Goal: Obtain resource: Download file/media

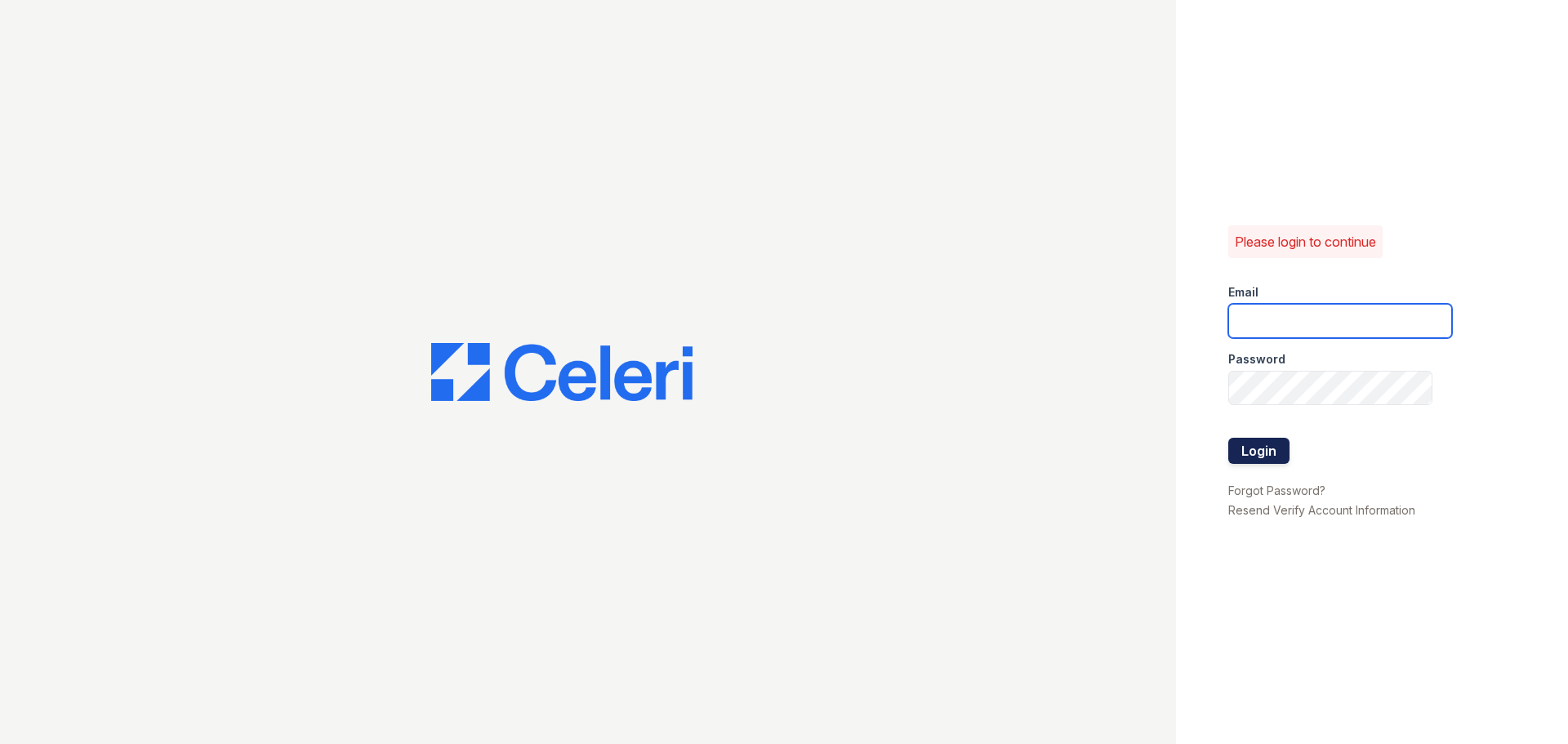
type input "arbors2@cafmanagement.com"
click at [1265, 441] on button "Login" at bounding box center [1258, 450] width 61 height 26
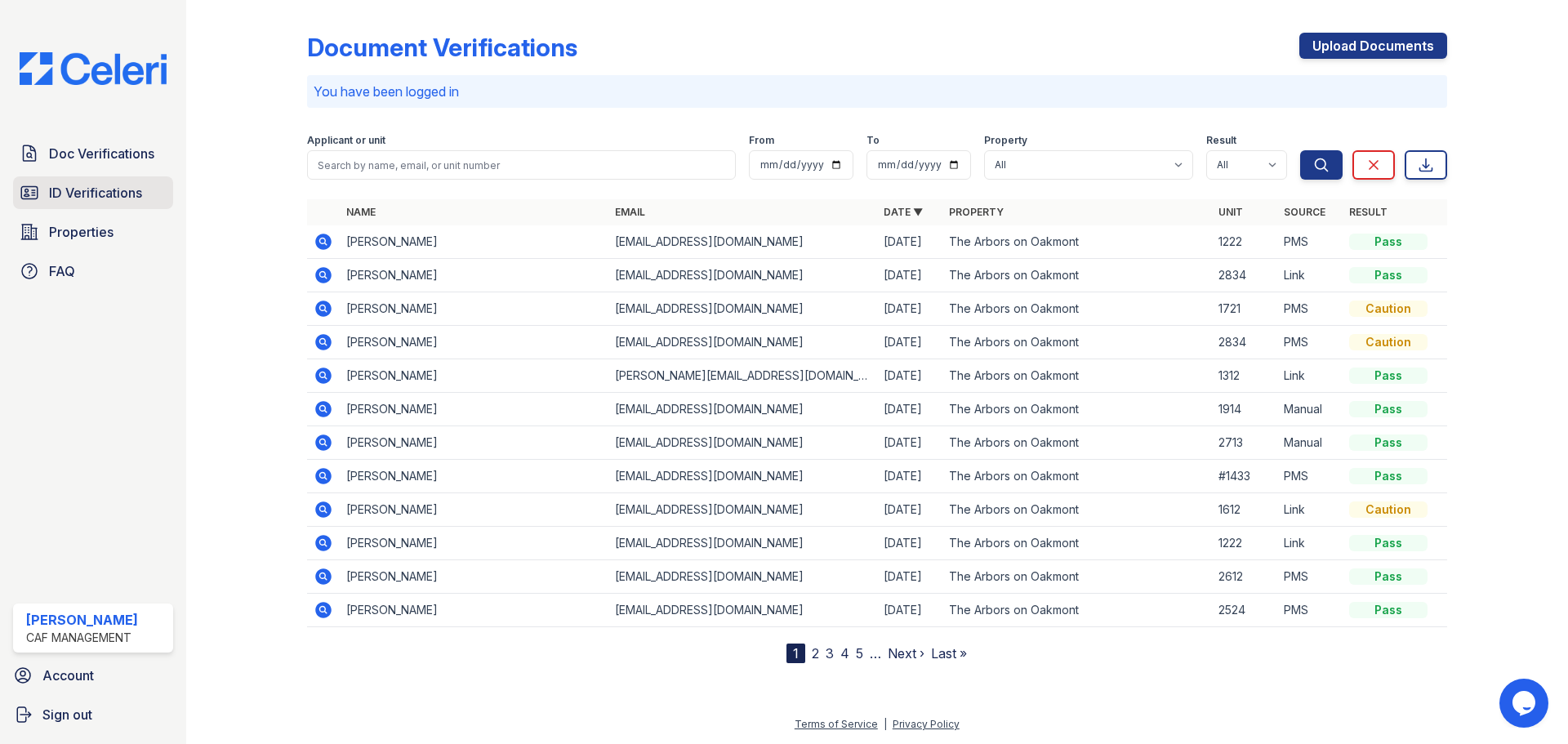
click at [90, 194] on span "ID Verifications" at bounding box center [95, 193] width 94 height 20
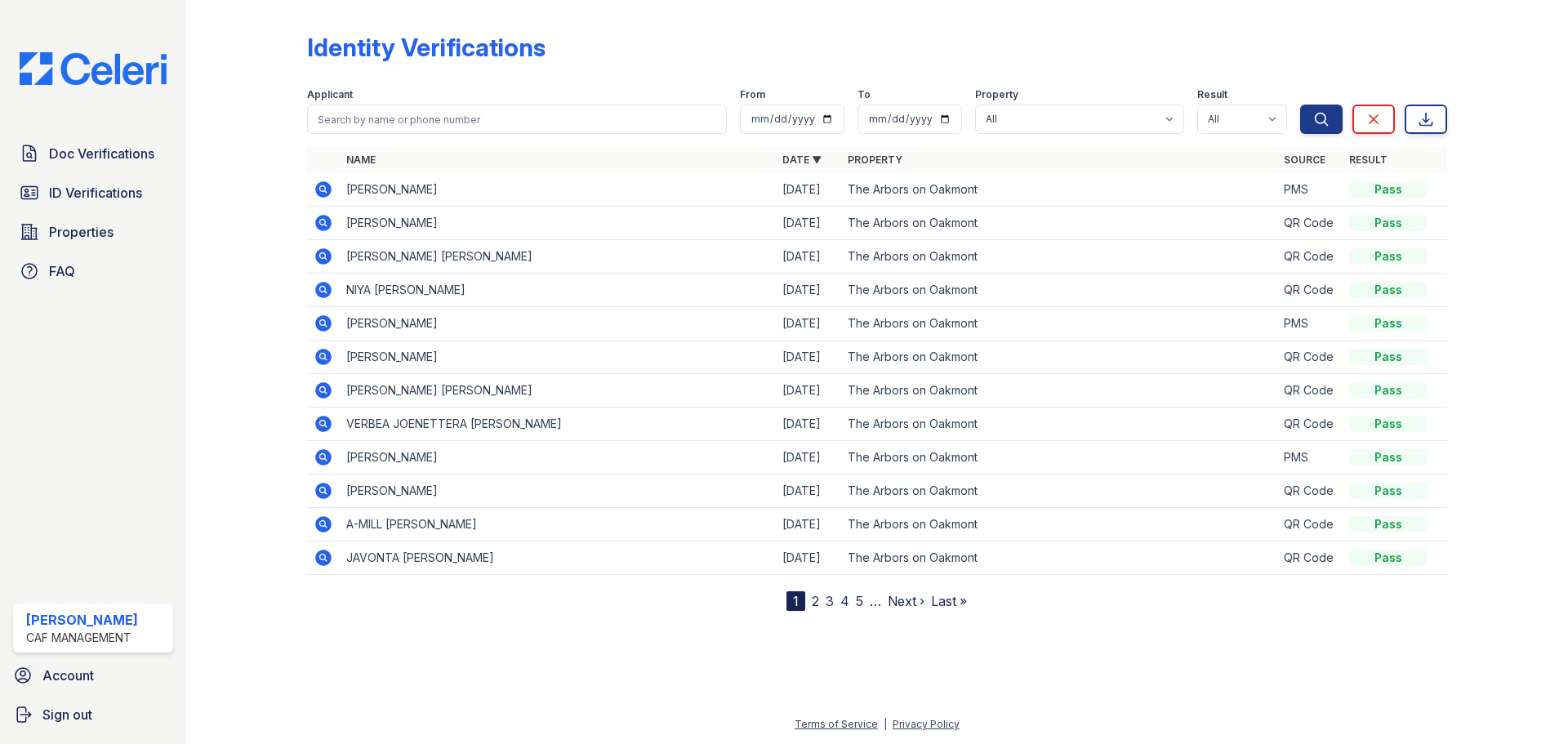
click at [329, 458] on icon at bounding box center [323, 456] width 16 height 16
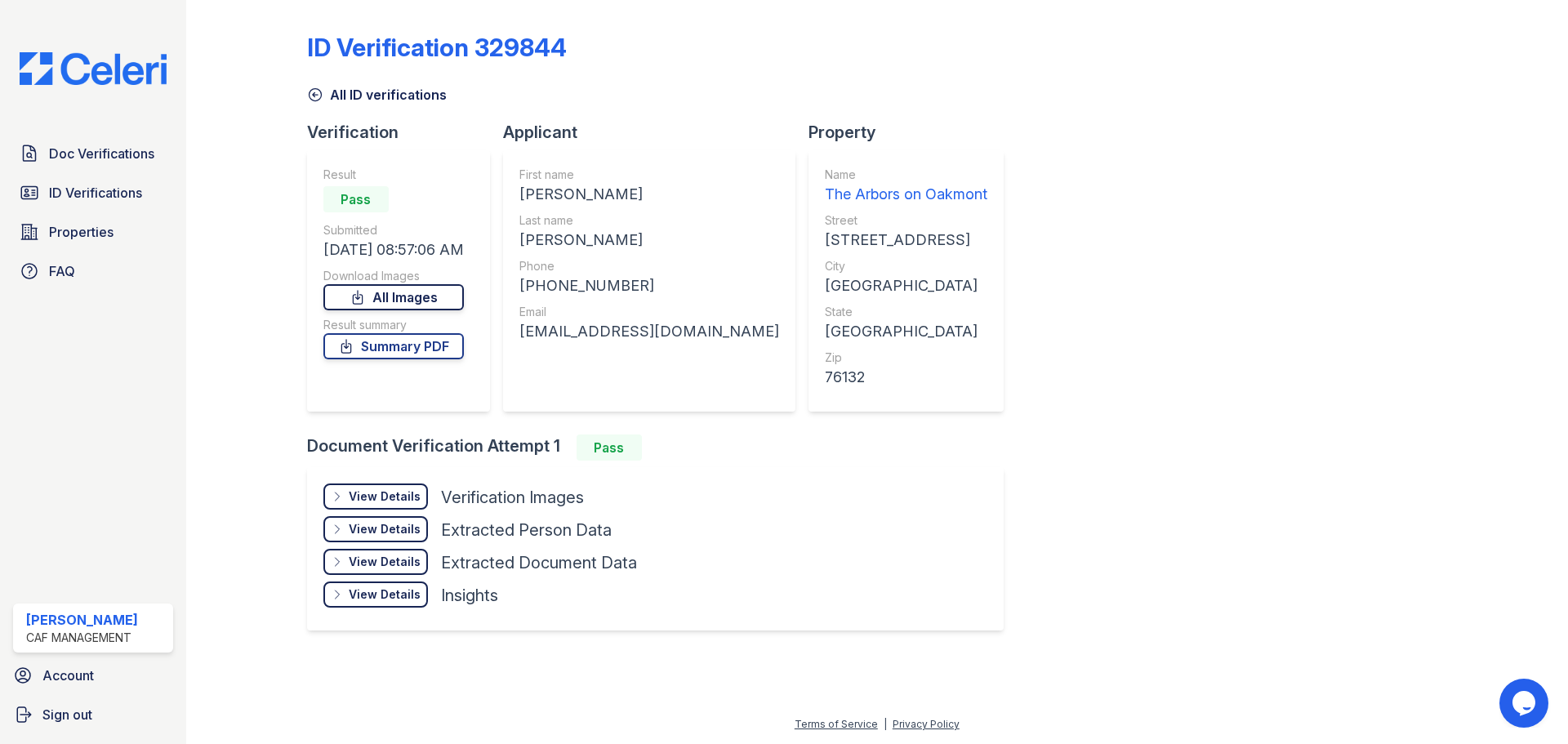
click at [427, 289] on link "All Images" at bounding box center [393, 297] width 141 height 26
click at [130, 151] on span "Doc Verifications" at bounding box center [102, 153] width 106 height 20
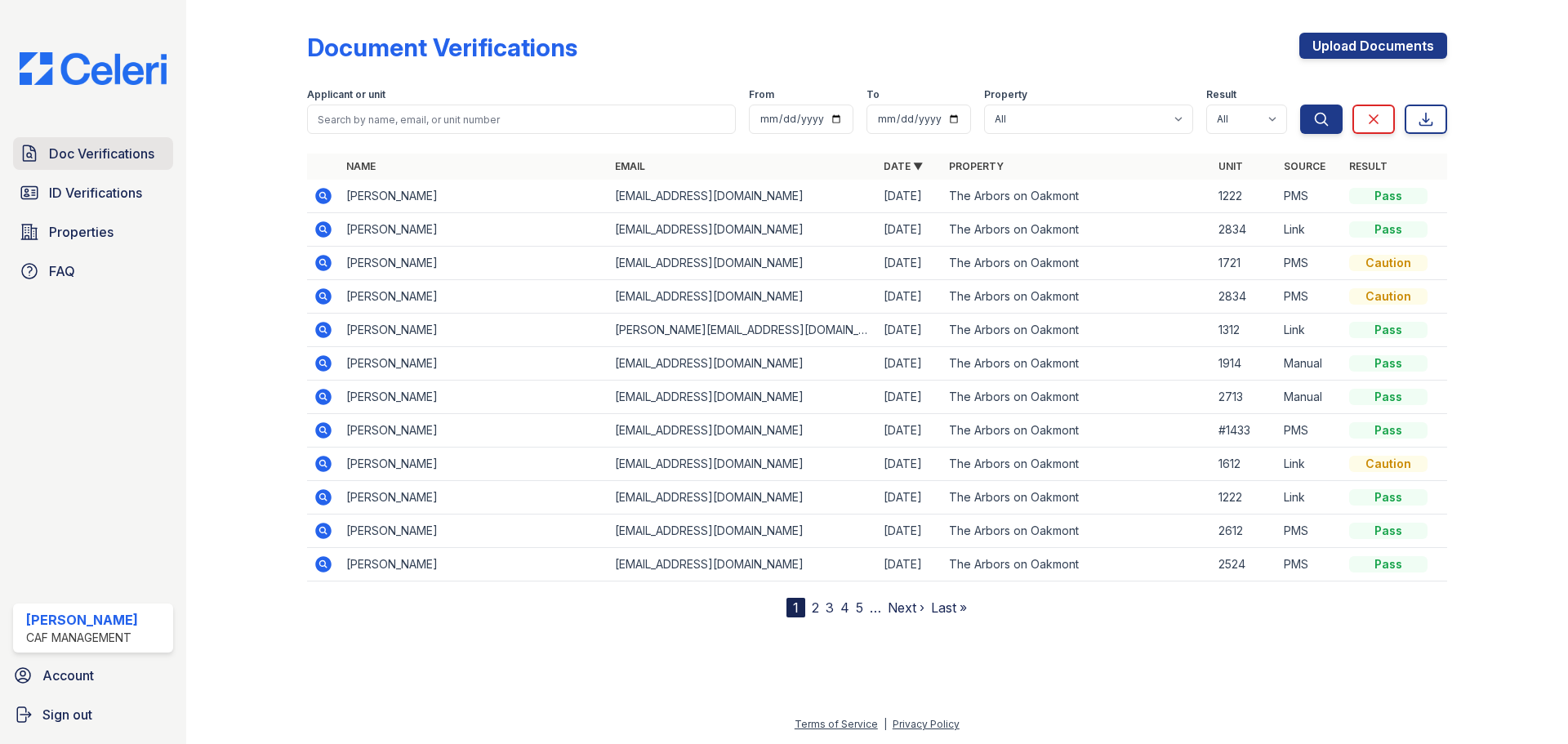
click at [92, 161] on span "Doc Verifications" at bounding box center [102, 153] width 106 height 20
click at [319, 234] on icon at bounding box center [323, 228] width 16 height 16
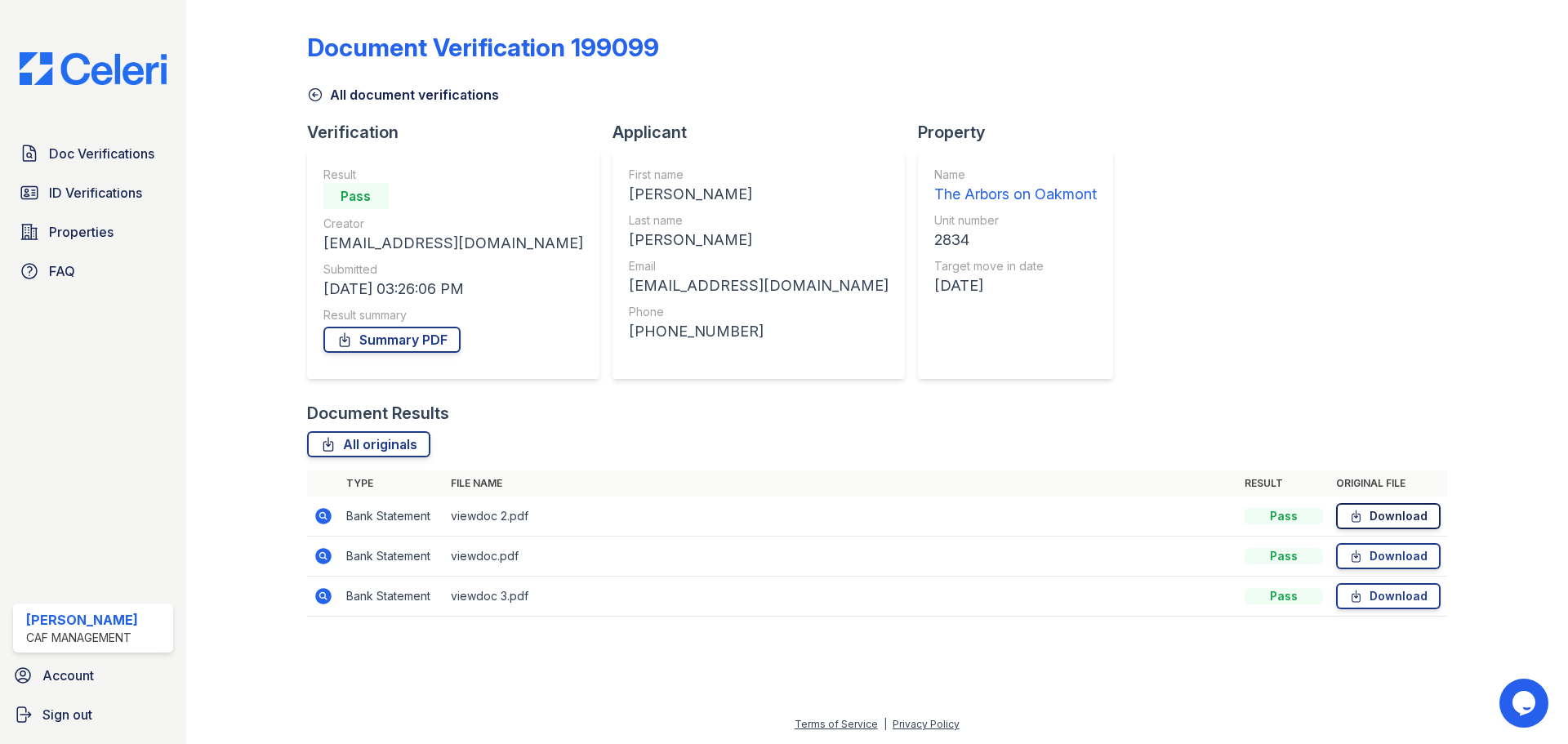
click at [1406, 519] on link "Download" at bounding box center [1388, 516] width 105 height 26
click at [1383, 511] on link "Download" at bounding box center [1388, 516] width 105 height 26
click at [1387, 553] on link "Download" at bounding box center [1388, 556] width 105 height 26
click at [1397, 594] on link "Download" at bounding box center [1388, 596] width 105 height 26
click at [1399, 594] on link "Download" at bounding box center [1388, 596] width 105 height 26
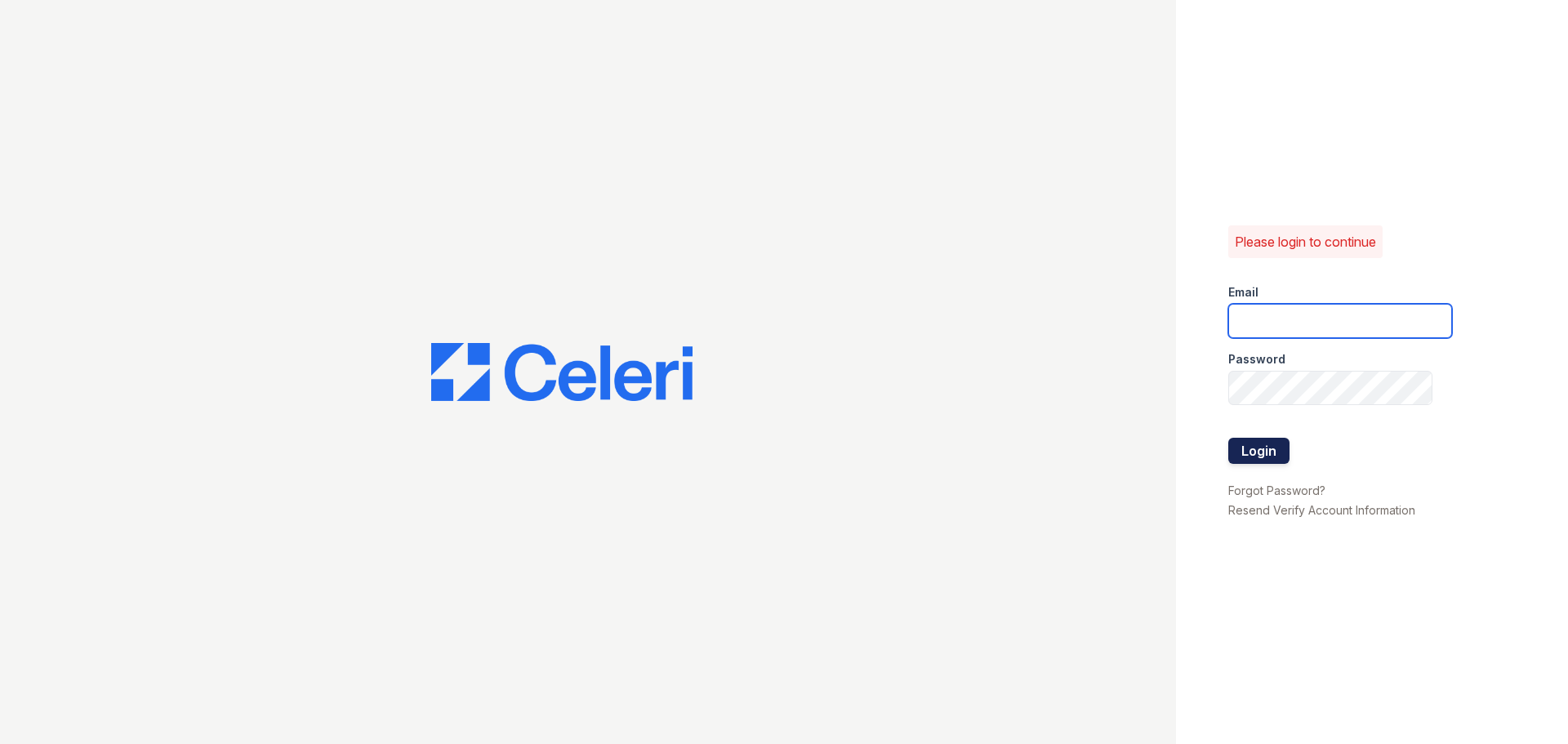
type input "[EMAIL_ADDRESS][DOMAIN_NAME]"
click at [1263, 451] on button "Login" at bounding box center [1258, 450] width 61 height 26
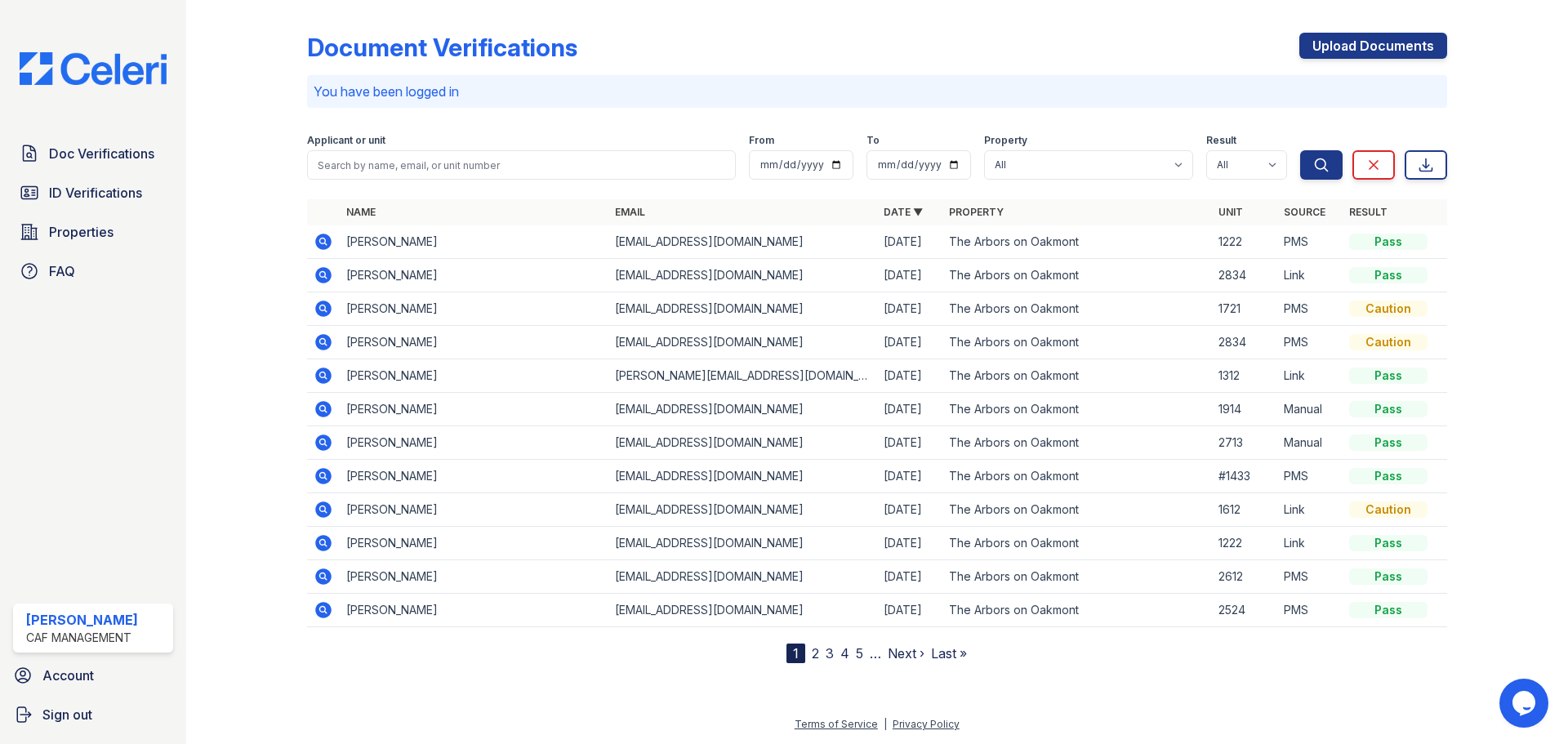
click at [322, 342] on icon at bounding box center [322, 341] width 4 height 4
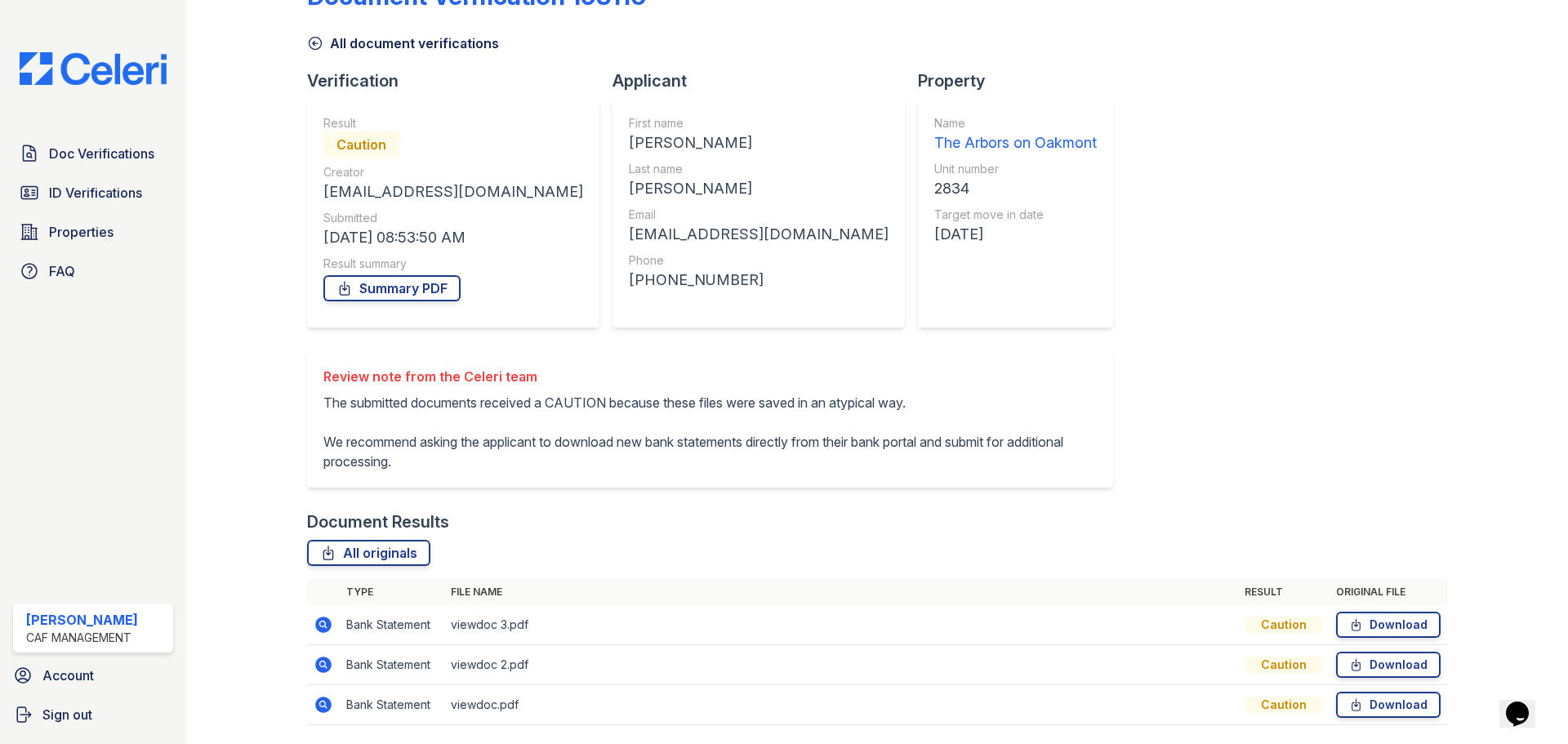
scroll to position [105, 0]
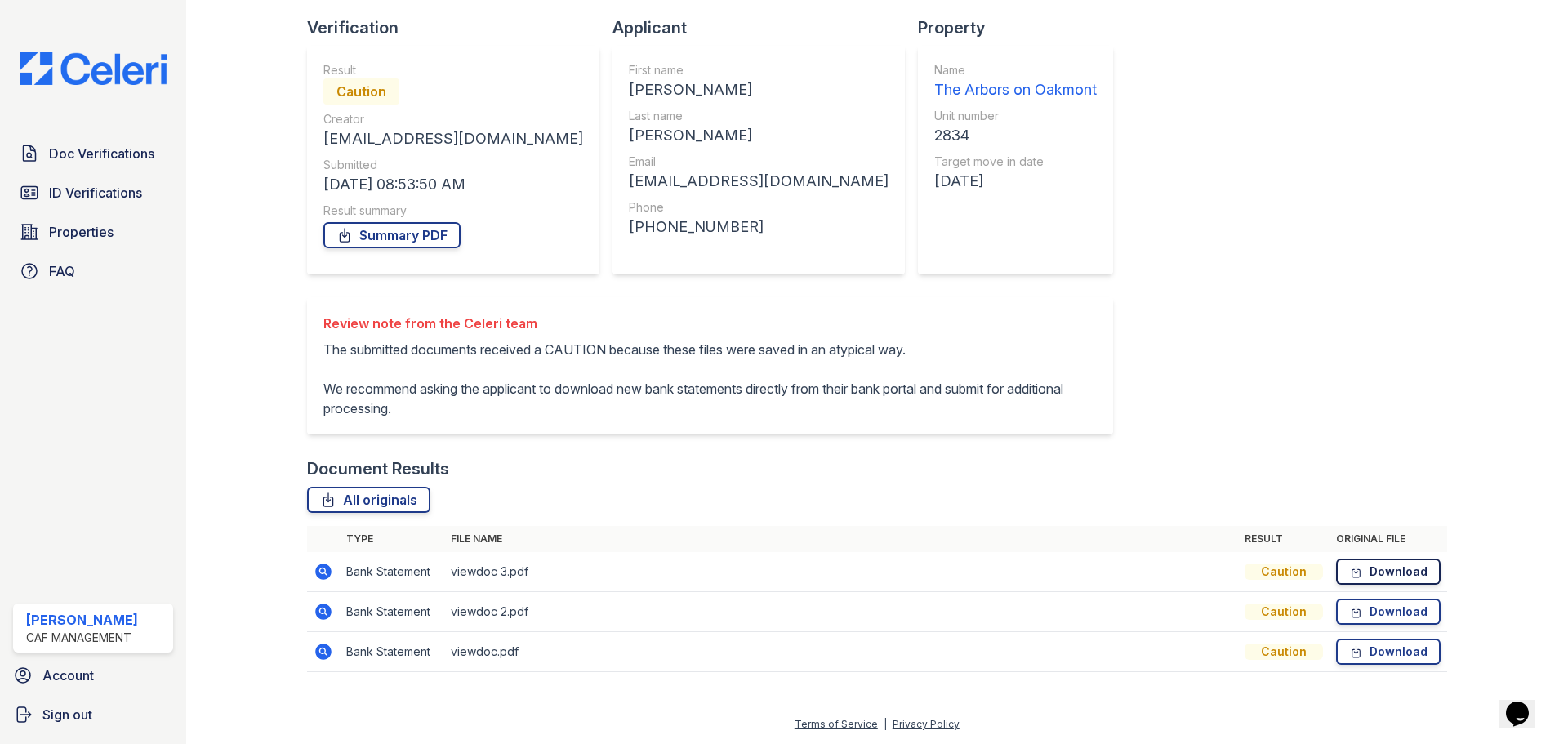
click at [1377, 572] on link "Download" at bounding box center [1388, 571] width 105 height 26
click at [1386, 615] on link "Download" at bounding box center [1388, 612] width 105 height 26
click at [1376, 648] on link "Download" at bounding box center [1388, 651] width 105 height 26
click at [126, 160] on span "Doc Verifications" at bounding box center [102, 153] width 106 height 20
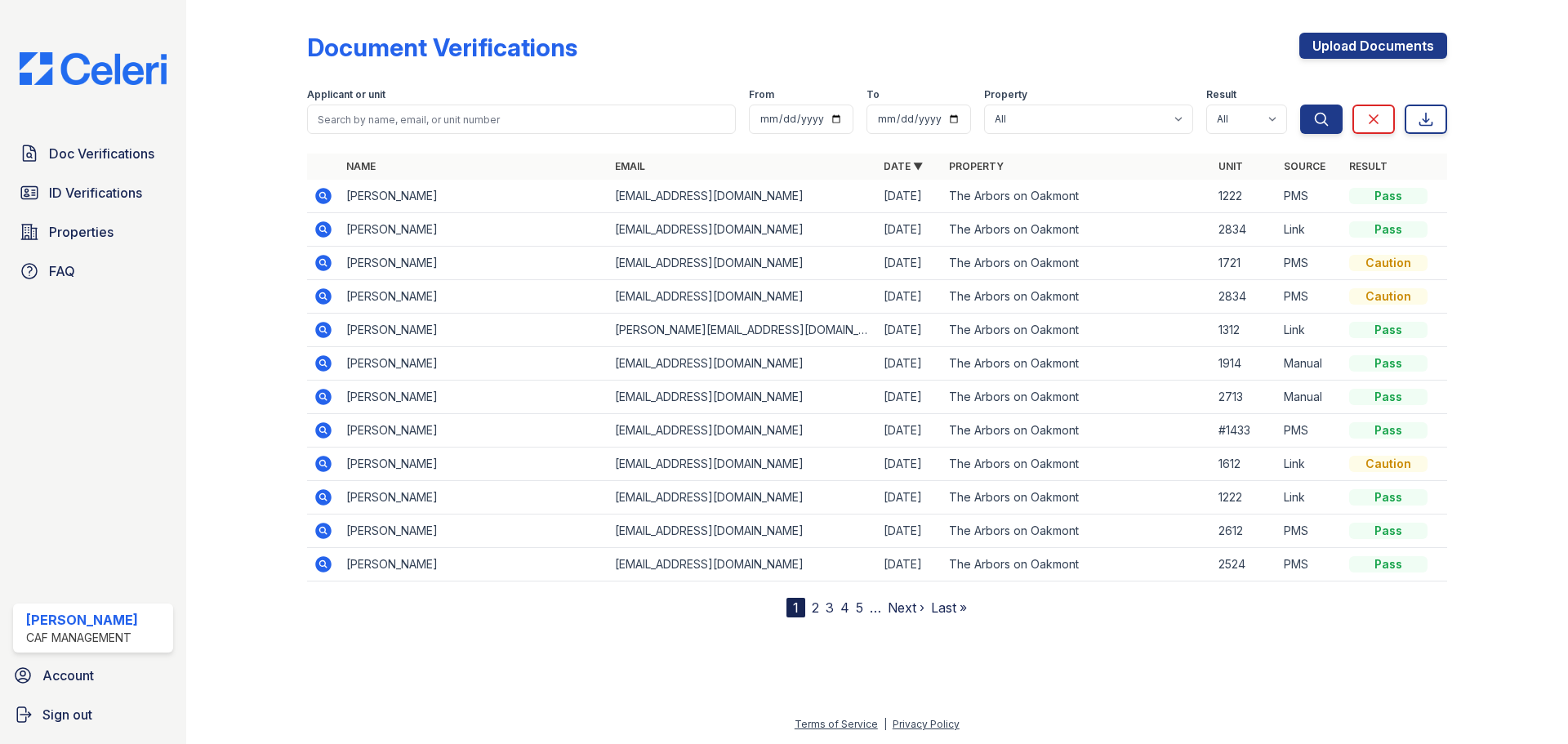
click at [324, 227] on icon at bounding box center [323, 229] width 20 height 20
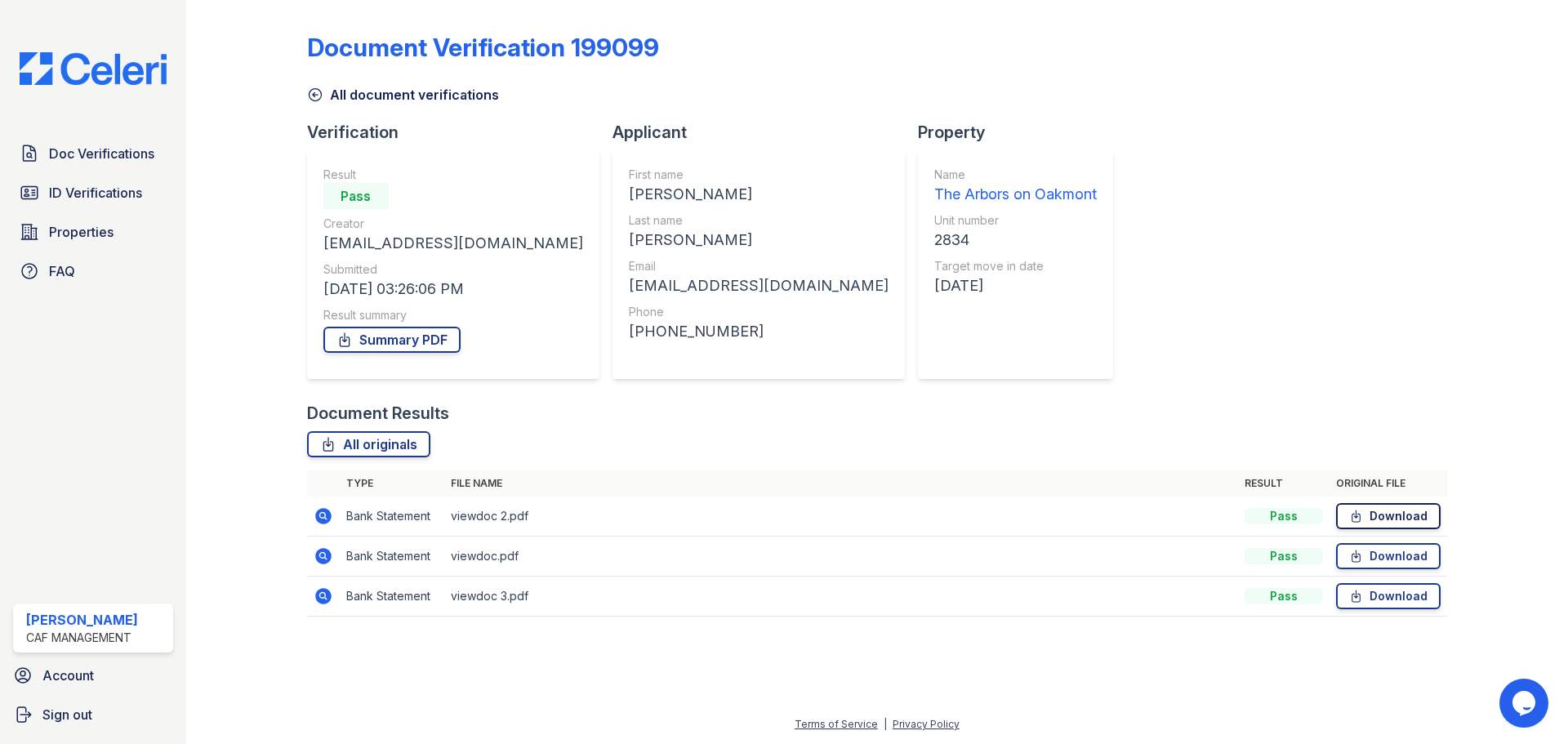
click at [1400, 509] on link "Download" at bounding box center [1388, 516] width 105 height 26
click at [117, 194] on span "ID Verifications" at bounding box center [95, 193] width 94 height 20
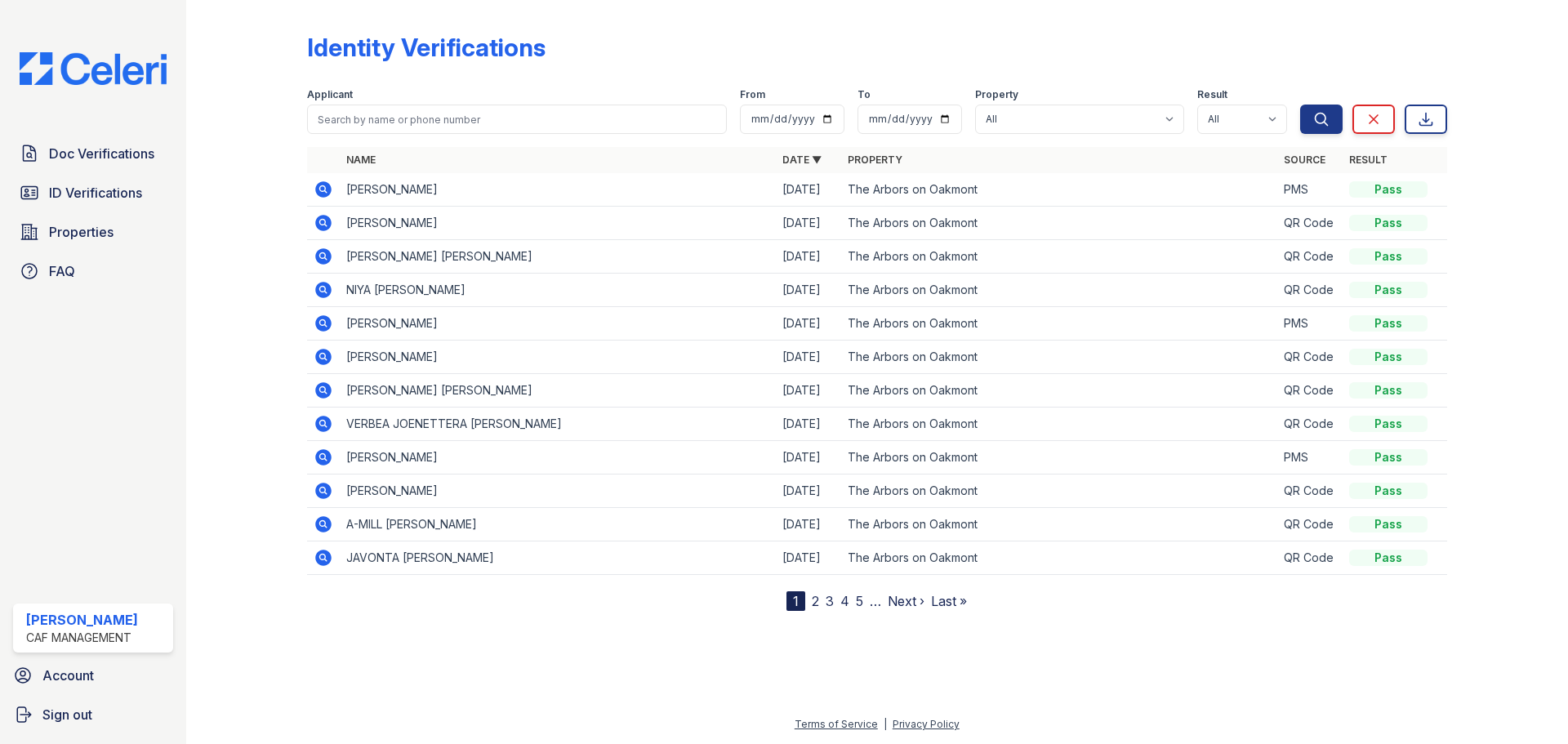
click at [817, 604] on link "2" at bounding box center [815, 600] width 8 height 16
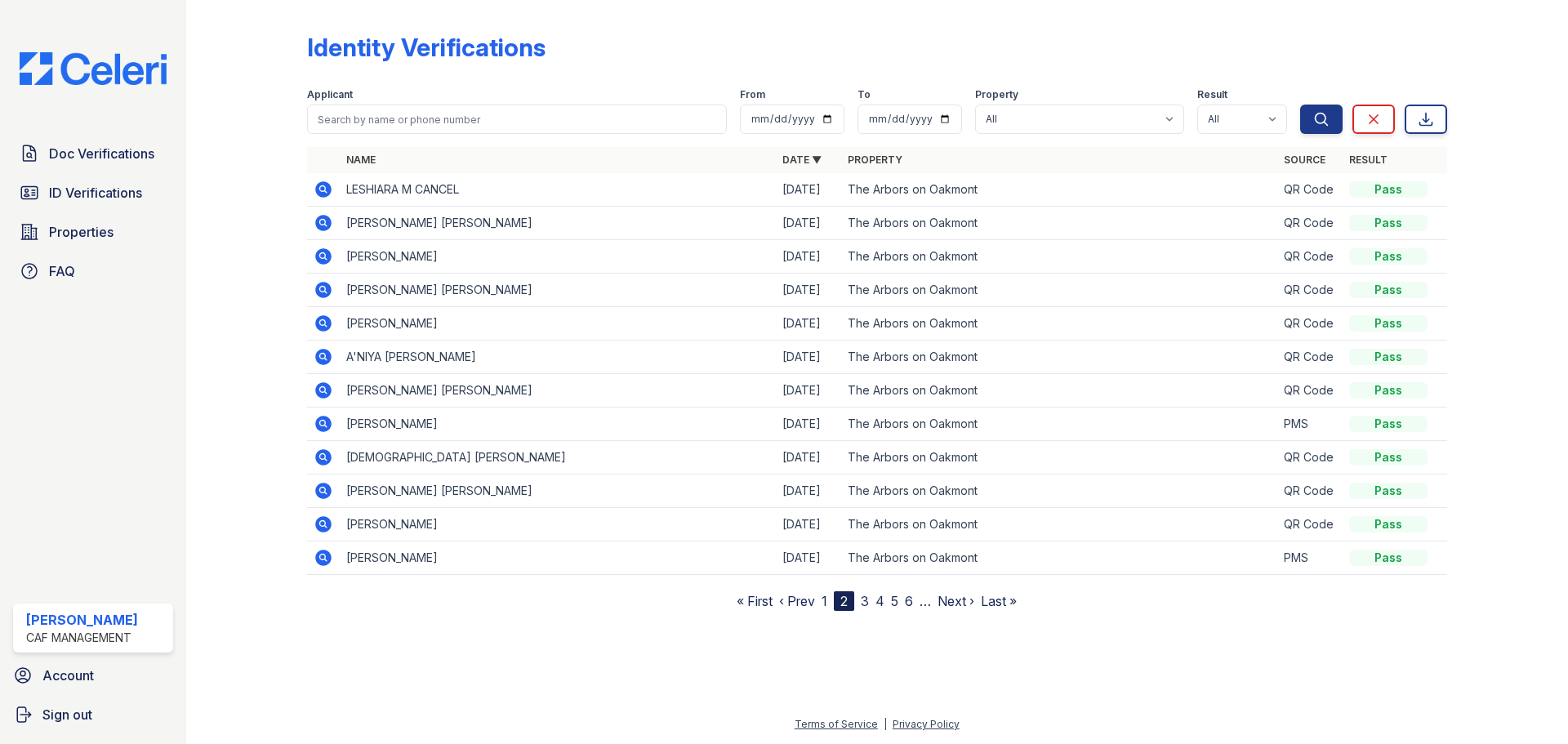
click at [865, 604] on link "3" at bounding box center [864, 600] width 9 height 16
click at [873, 604] on link "4" at bounding box center [873, 600] width 9 height 16
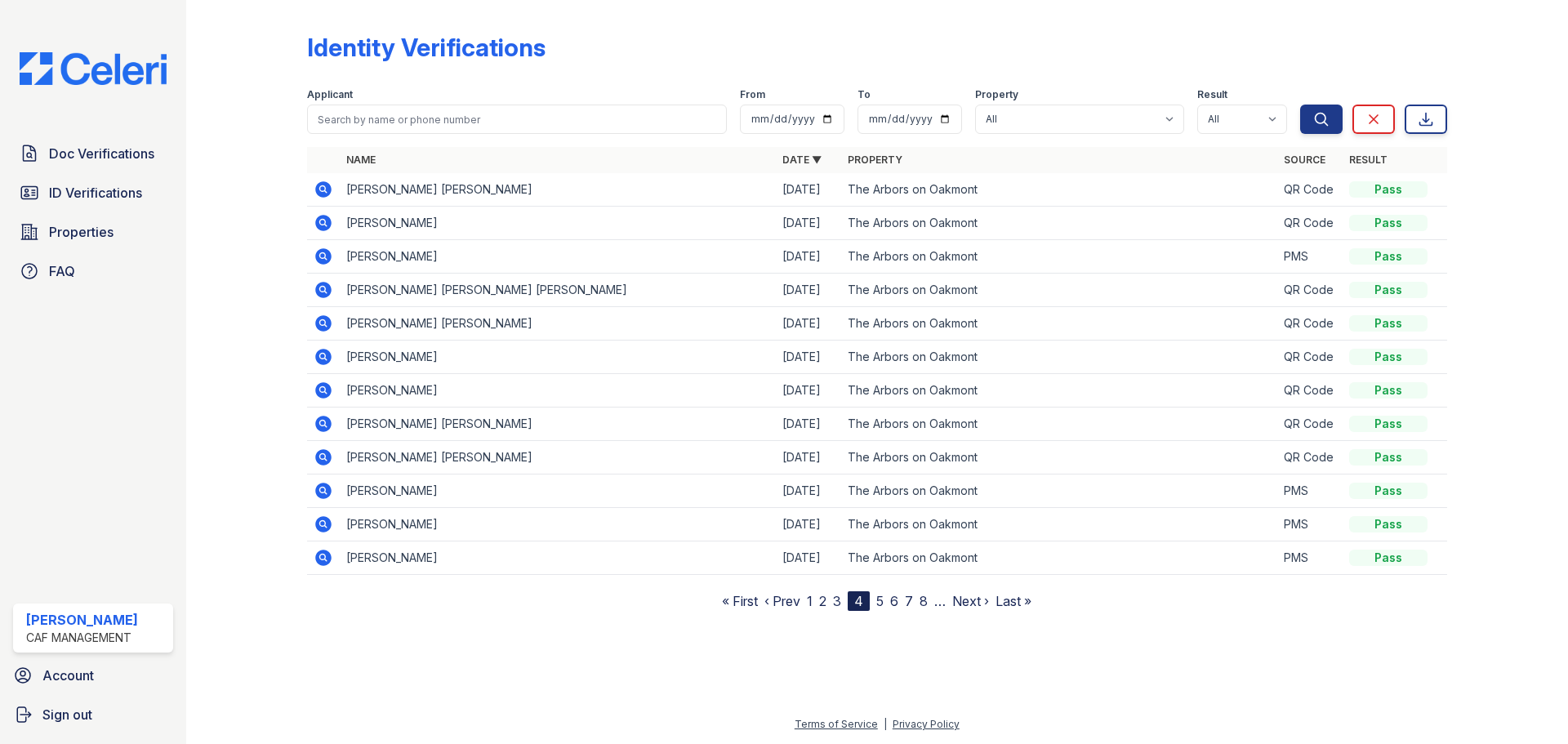
click at [879, 604] on link "5" at bounding box center [880, 600] width 8 height 16
click at [887, 602] on link "6" at bounding box center [887, 600] width 9 height 16
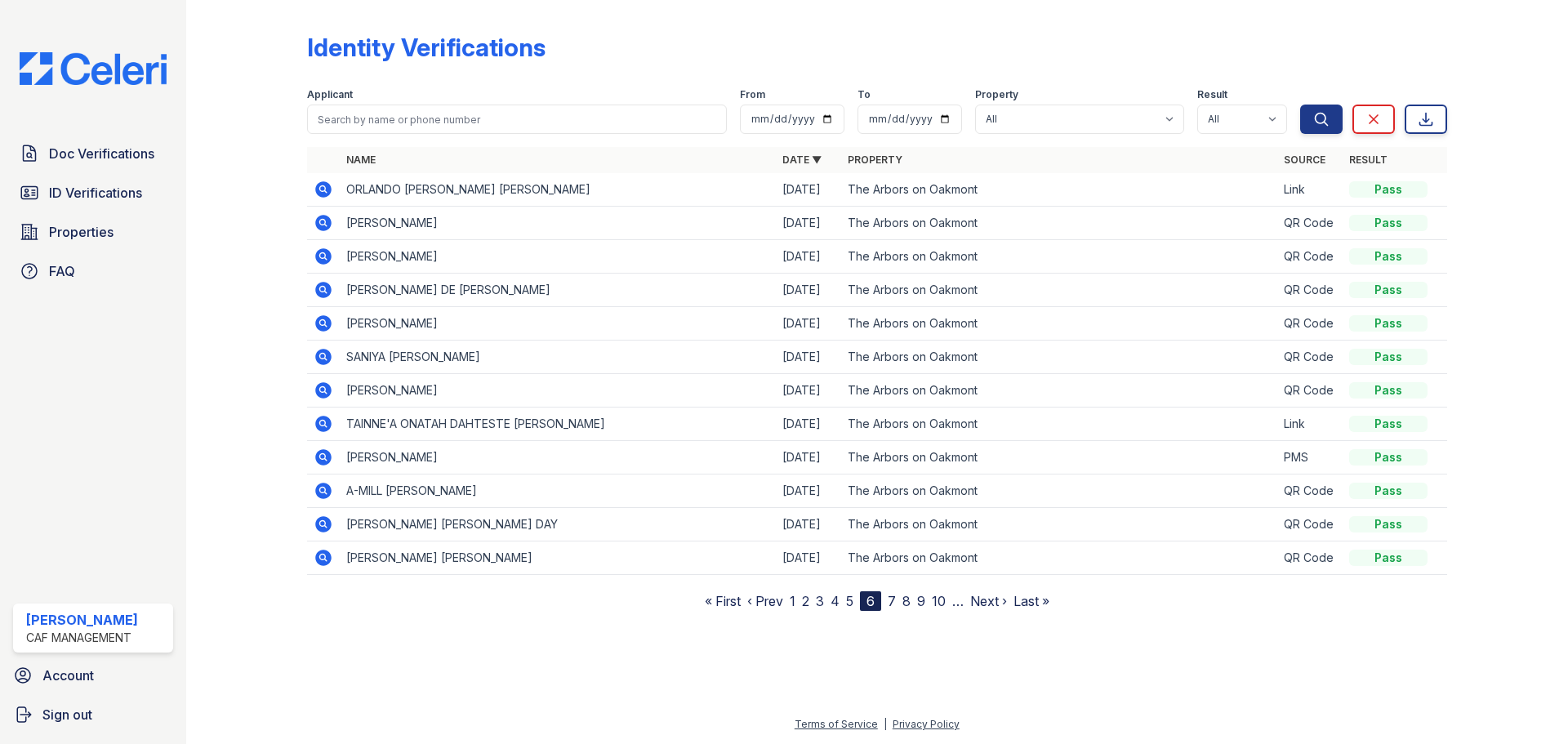
click at [892, 597] on link "7" at bounding box center [892, 600] width 9 height 16
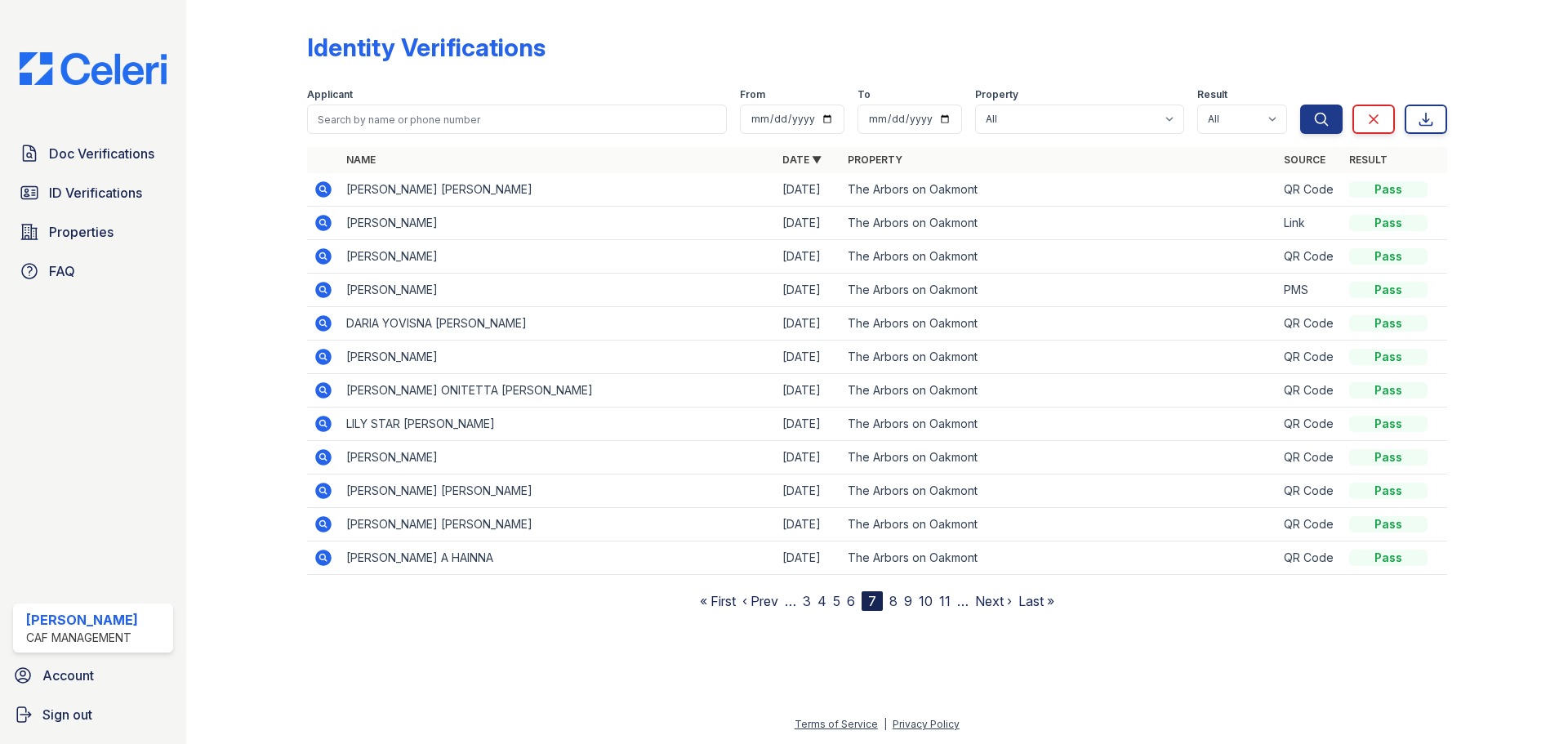
click at [894, 601] on link "8" at bounding box center [893, 600] width 9 height 16
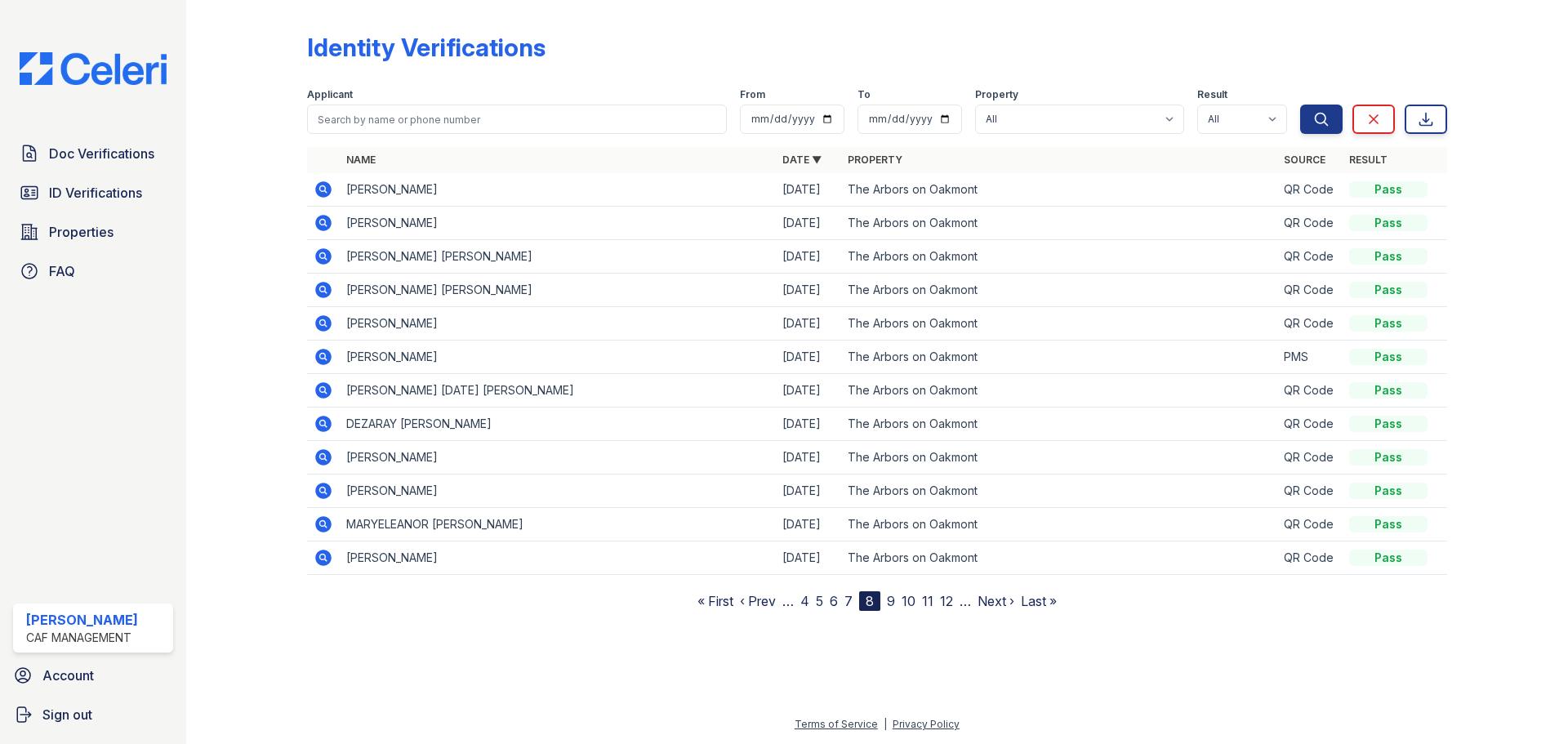
click at [894, 601] on link "9" at bounding box center [891, 600] width 9 height 16
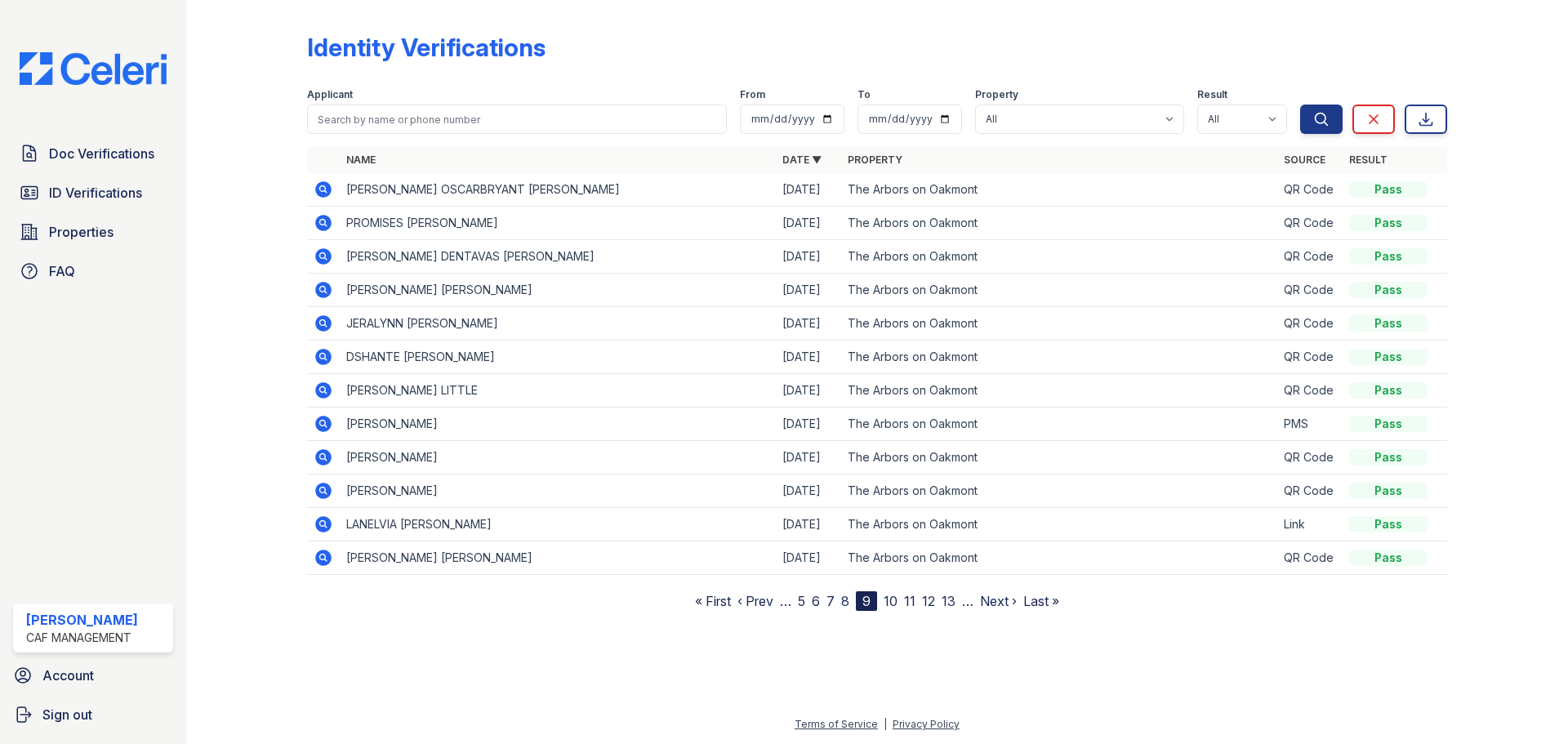
click at [844, 600] on link "8" at bounding box center [844, 600] width 9 height 16
